Goal: Task Accomplishment & Management: Manage account settings

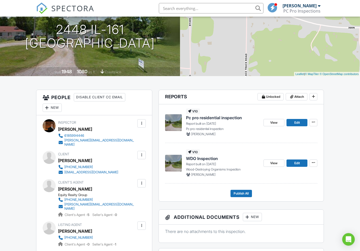
scroll to position [65, 0]
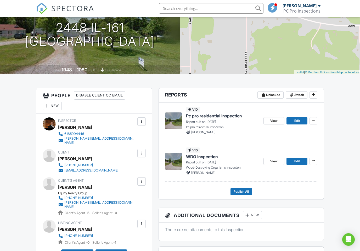
click at [244, 193] on span "Publish All" at bounding box center [241, 191] width 15 height 5
click at [239, 194] on span "Publish All" at bounding box center [241, 191] width 15 height 5
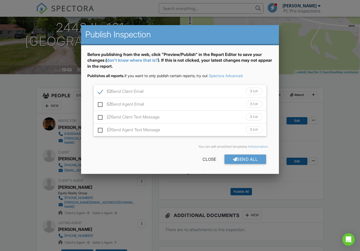
click at [100, 107] on label "Send Agent Email" at bounding box center [121, 105] width 46 height 7
click at [100, 103] on input "Send Agent Email" at bounding box center [99, 101] width 3 height 3
checkbox input "true"
click at [249, 162] on div "Send All" at bounding box center [246, 159] width 42 height 9
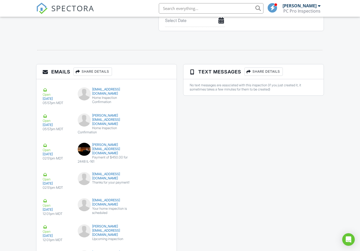
scroll to position [599, 0]
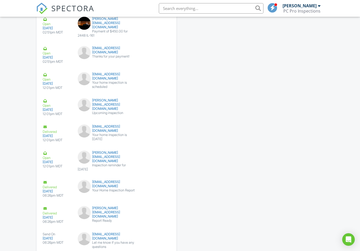
scroll to position [743, 0]
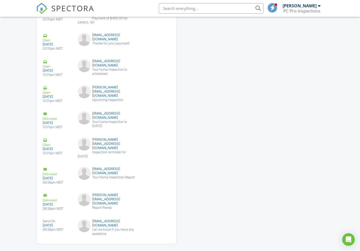
click at [103, 176] on div "Your Home Inspection Report" at bounding box center [107, 178] width 58 height 4
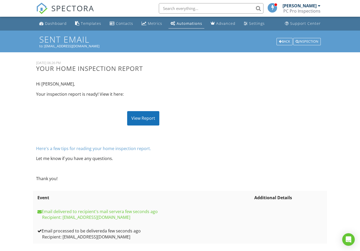
click at [142, 117] on div "View Report" at bounding box center [143, 118] width 32 height 14
